Goal: Transaction & Acquisition: Purchase product/service

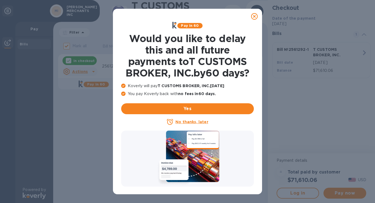
click at [192, 122] on u "No thanks, later" at bounding box center [191, 122] width 33 height 4
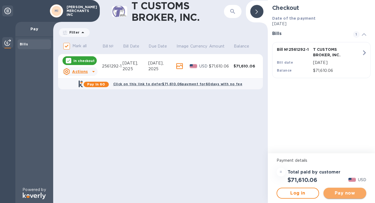
click at [344, 193] on span "Pay now" at bounding box center [345, 193] width 34 height 7
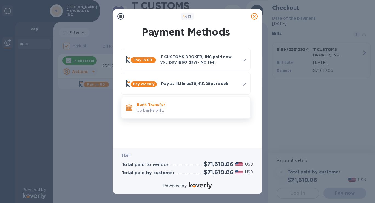
click at [145, 106] on p "Bank Transfer" at bounding box center [191, 104] width 109 height 5
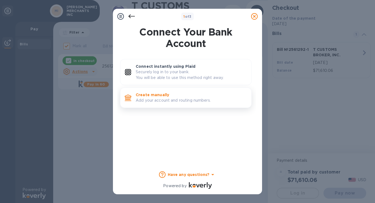
click at [151, 99] on p "Add your account and routing numbers." at bounding box center [191, 101] width 111 height 6
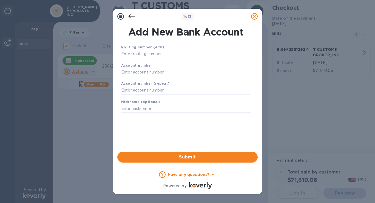
click at [152, 54] on input "text" at bounding box center [185, 54] width 129 height 8
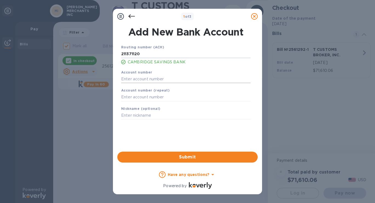
type input "211371120"
click at [149, 81] on input "text" at bounding box center [185, 79] width 129 height 8
type input "10947838"
click at [147, 98] on input "text" at bounding box center [185, 97] width 129 height 8
type input "10947838"
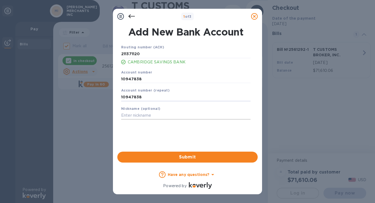
click at [141, 116] on input "text" at bounding box center [185, 116] width 129 height 8
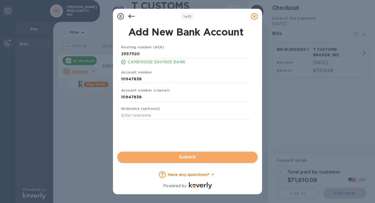
click at [186, 158] on span "Submit" at bounding box center [187, 157] width 131 height 7
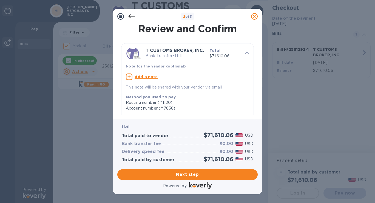
drag, startPoint x: 216, startPoint y: 13, endPoint x: 225, endPoint y: 19, distance: 11.2
click at [225, 19] on div "2 of 3" at bounding box center [187, 17] width 101 height 8
click at [147, 79] on u "Add a note" at bounding box center [145, 77] width 23 height 4
click at [147, 80] on textarea at bounding box center [183, 77] width 114 height 5
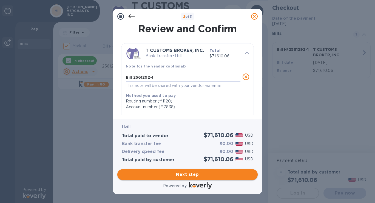
type textarea "Bill 2561292-1"
click at [185, 176] on span "Next step" at bounding box center [187, 175] width 131 height 7
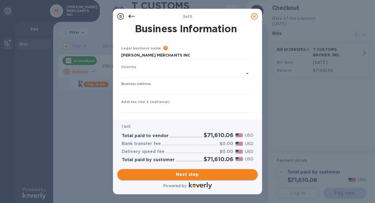
type input "[GEOGRAPHIC_DATA]"
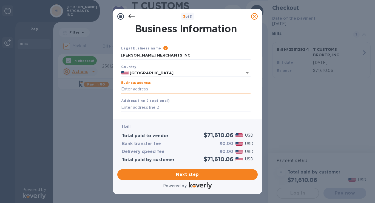
click at [140, 89] on input "Business address" at bounding box center [185, 89] width 129 height 8
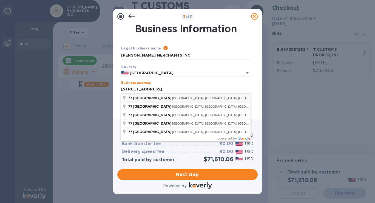
type input "[STREET_ADDRESS]"
type input "[GEOGRAPHIC_DATA]"
type input "MA"
type input "02035"
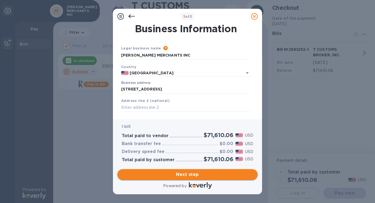
click at [188, 175] on span "Next step" at bounding box center [187, 175] width 131 height 7
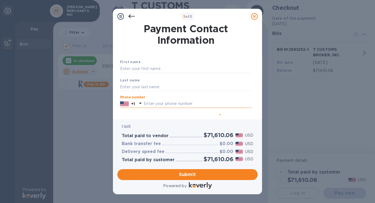
click at [186, 102] on input "text" at bounding box center [198, 104] width 108 height 8
click at [148, 66] on input "text" at bounding box center [185, 69] width 131 height 8
type input "[PERSON_NAME]"
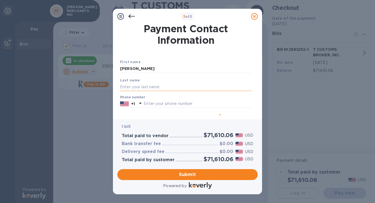
click at [140, 85] on input "text" at bounding box center [185, 87] width 131 height 8
type input "[PERSON_NAME]"
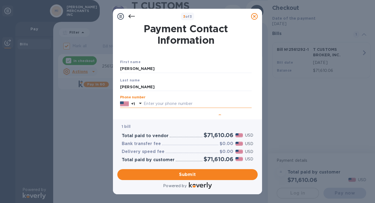
click at [152, 106] on input "text" at bounding box center [198, 104] width 108 height 8
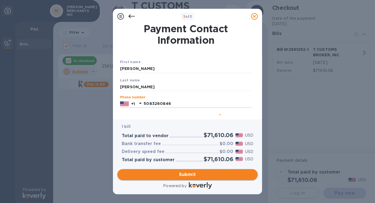
type input "5083260846"
click at [183, 176] on span "Submit" at bounding box center [187, 175] width 131 height 7
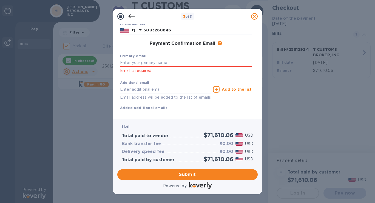
scroll to position [71, 0]
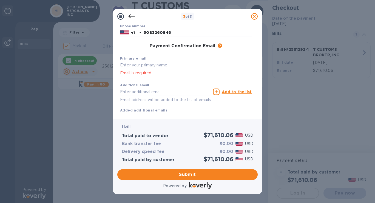
click at [171, 67] on input "text" at bounding box center [185, 65] width 131 height 8
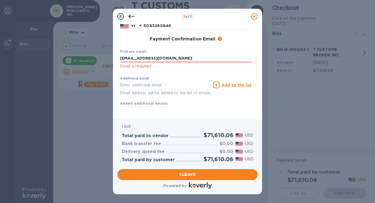
scroll to position [85, 0]
type input "[EMAIL_ADDRESS][DOMAIN_NAME]"
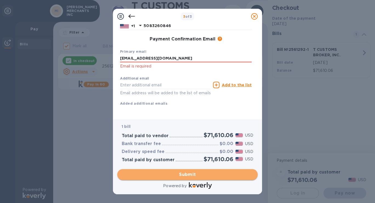
click at [189, 174] on span "Submit" at bounding box center [187, 175] width 131 height 7
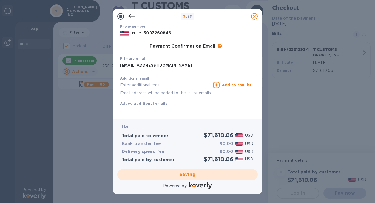
checkbox input "false"
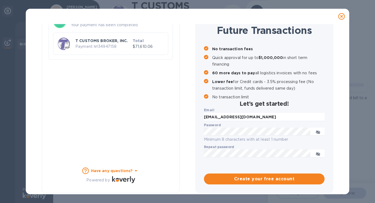
scroll to position [48, 0]
